Goal: Task Accomplishment & Management: Use online tool/utility

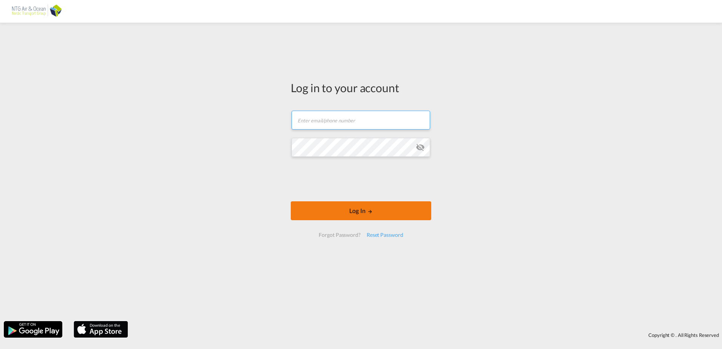
type input "[EMAIL_ADDRESS][DOMAIN_NAME]"
click at [355, 214] on button "Log In" at bounding box center [361, 210] width 141 height 19
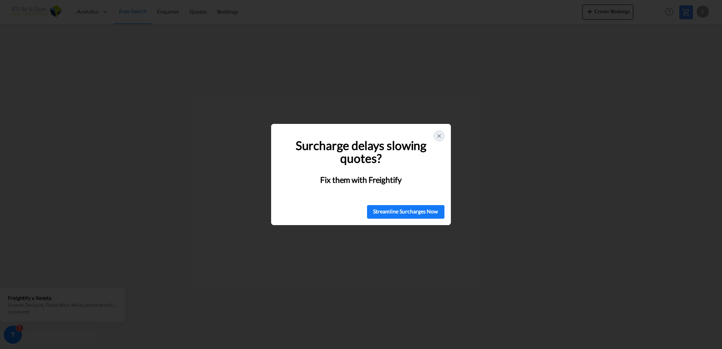
click at [622, 136] on div "🚨 Struggling with Surcharges? You're Not Alone! Surcharge delays slowing quotes…" at bounding box center [361, 174] width 722 height 349
click at [436, 132] on div at bounding box center [439, 136] width 11 height 11
